Goal: Task Accomplishment & Management: Manage account settings

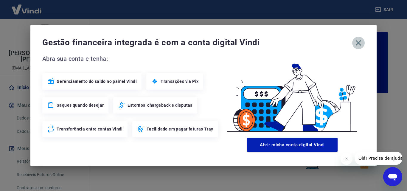
drag, startPoint x: 360, startPoint y: 46, endPoint x: 364, endPoint y: 46, distance: 3.3
click at [364, 45] on button "button" at bounding box center [359, 43] width 13 height 13
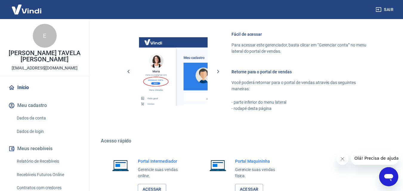
scroll to position [358, 0]
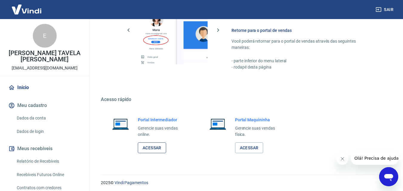
click at [148, 148] on link "Acessar" at bounding box center [152, 148] width 28 height 11
click at [155, 149] on link "Acessar" at bounding box center [152, 148] width 28 height 11
click at [41, 159] on link "Relatório de Recebíveis" at bounding box center [48, 161] width 68 height 12
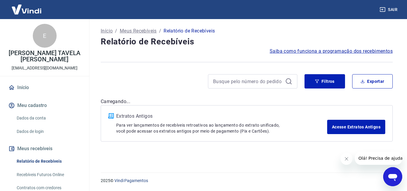
click at [196, 151] on div "Início / Meus Recebíveis / Relatório de Recebíveis Relatório de Recebíveis Saib…" at bounding box center [247, 92] width 307 height 146
click at [50, 161] on link "Relatório de Recebíveis" at bounding box center [48, 161] width 68 height 12
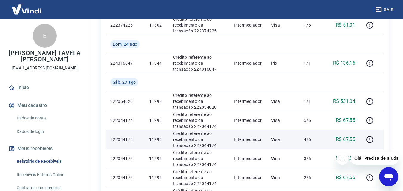
scroll to position [468, 0]
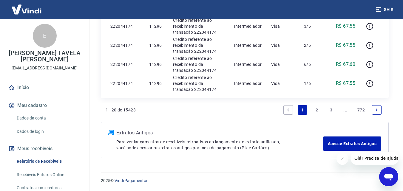
drag, startPoint x: 331, startPoint y: 110, endPoint x: 395, endPoint y: 78, distance: 71.2
click at [331, 110] on link "3" at bounding box center [331, 110] width 10 height 10
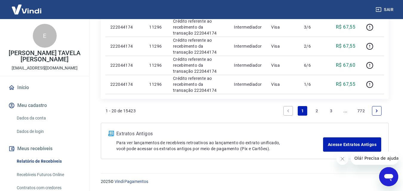
scroll to position [468, 0]
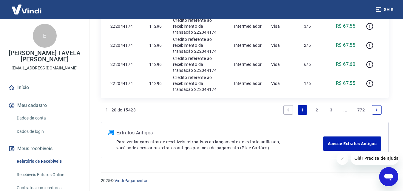
click at [317, 111] on link "2" at bounding box center [317, 110] width 10 height 10
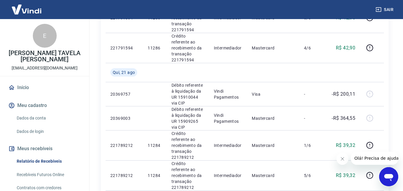
scroll to position [559, 0]
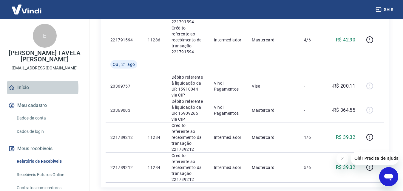
click at [24, 88] on link "Início" at bounding box center [44, 87] width 75 height 13
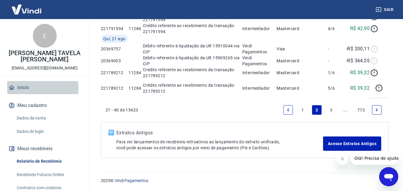
scroll to position [319, 0]
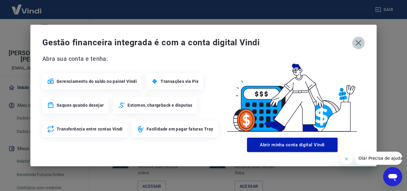
click at [358, 43] on icon "button" at bounding box center [359, 43] width 10 height 10
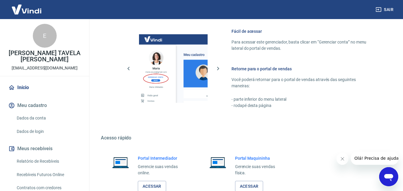
scroll to position [349, 0]
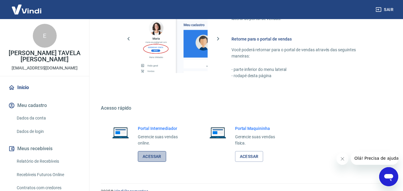
click at [158, 157] on link "Acessar" at bounding box center [152, 156] width 28 height 11
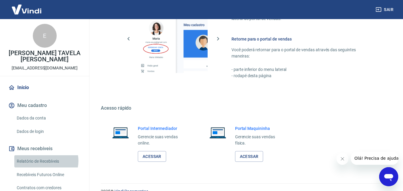
click at [44, 161] on link "Relatório de Recebíveis" at bounding box center [48, 161] width 68 height 12
